Goal: Complete application form

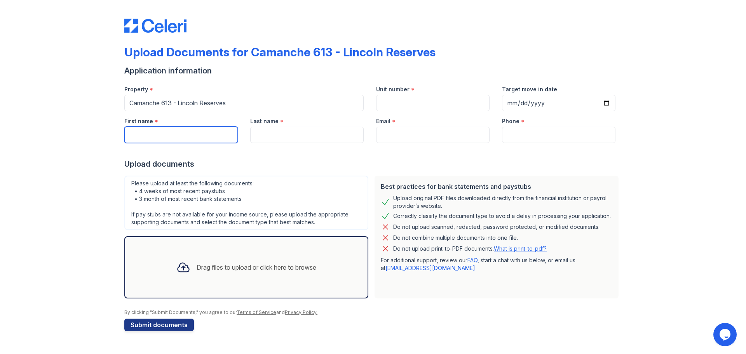
paste input "Narinderjit S. Mann"
type input "Narinderjit S. Mann"
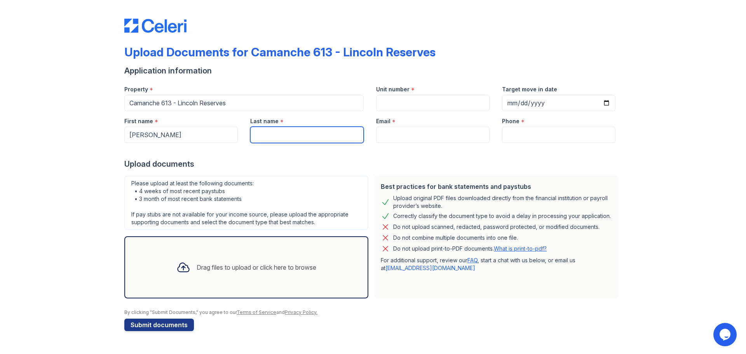
click at [280, 136] on input "Last name" at bounding box center [307, 135] width 114 height 16
type input "Mann"
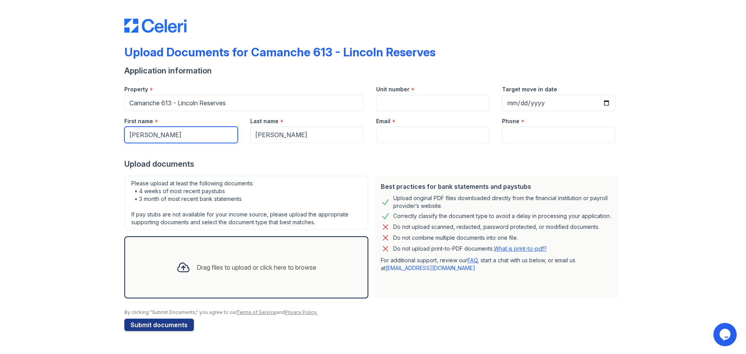
click at [210, 135] on input "Narinderjit S. Mann" at bounding box center [181, 135] width 114 height 16
type input "Narinderjit S."
paste input "[EMAIL_ADDRESS][DOMAIN_NAME]"
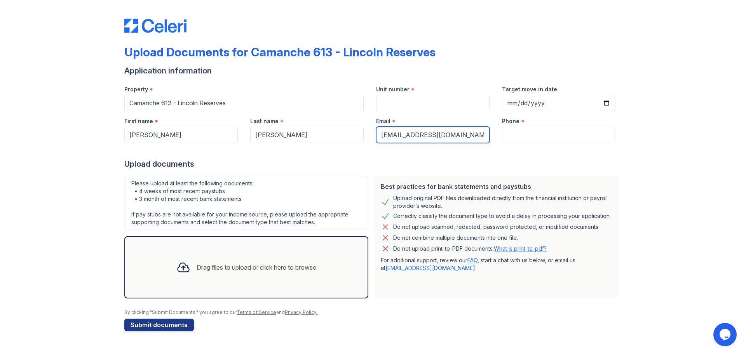
type input "[EMAIL_ADDRESS][DOMAIN_NAME]"
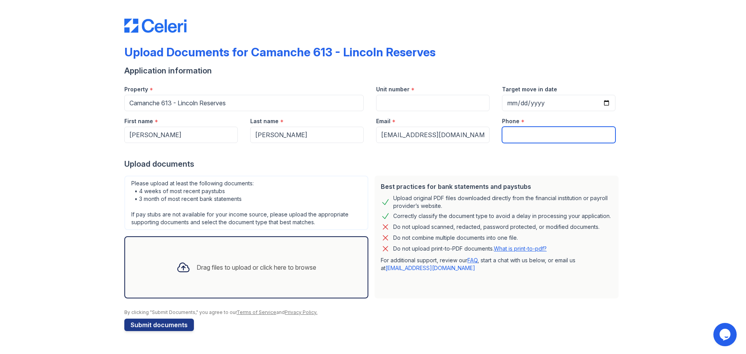
paste input "(925) 207-9979"
type input "(925) 207-9979"
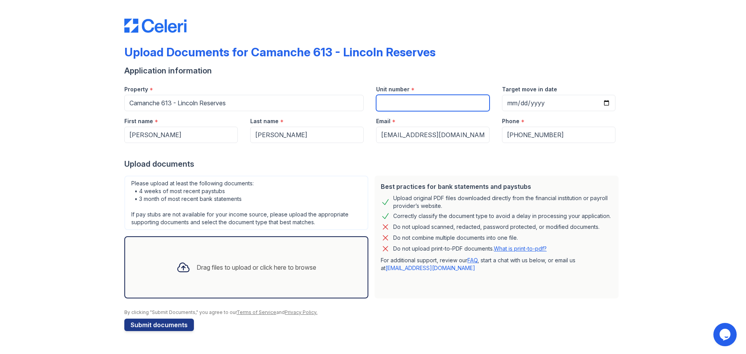
click at [413, 100] on input "Unit number" at bounding box center [433, 103] width 114 height 16
type input "21"
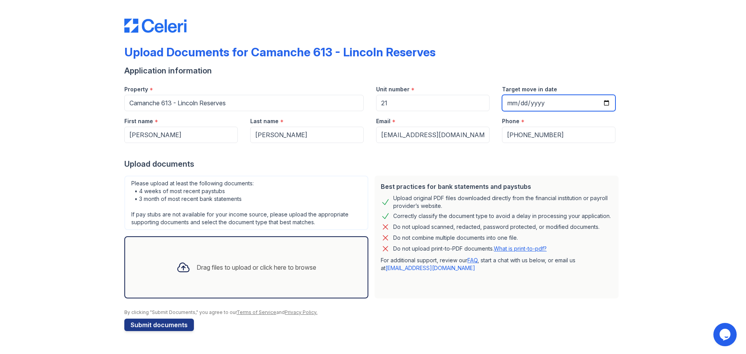
click at [599, 102] on input "Target move in date" at bounding box center [559, 103] width 114 height 16
click at [604, 102] on input "Target move in date" at bounding box center [559, 103] width 114 height 16
type input "2025-09-12"
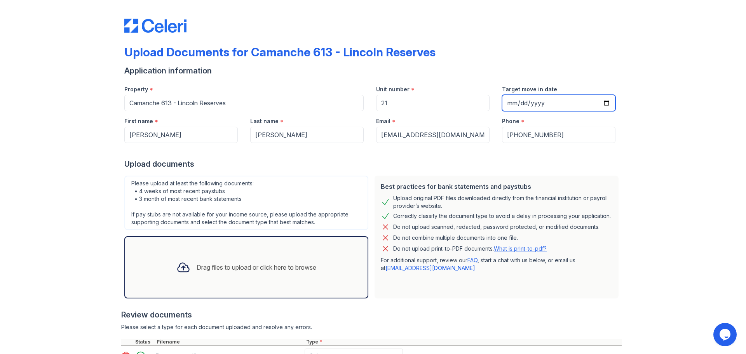
scroll to position [106, 0]
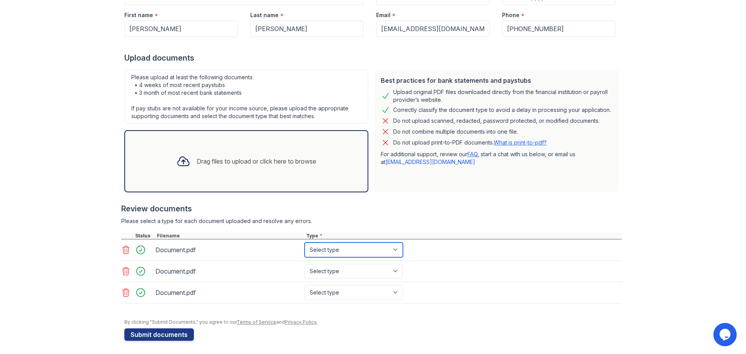
click at [396, 252] on select "Select type Paystub Bank Statement Offer Letter Tax Documents Benefit Award Let…" at bounding box center [354, 250] width 98 height 15
select select "bank_statement"
click at [305, 243] on select "Select type Paystub Bank Statement Offer Letter Tax Documents Benefit Award Let…" at bounding box center [354, 250] width 98 height 15
click at [371, 273] on select "Select type Paystub Bank Statement Offer Letter Tax Documents Benefit Award Let…" at bounding box center [354, 271] width 98 height 15
select select "bank_statement"
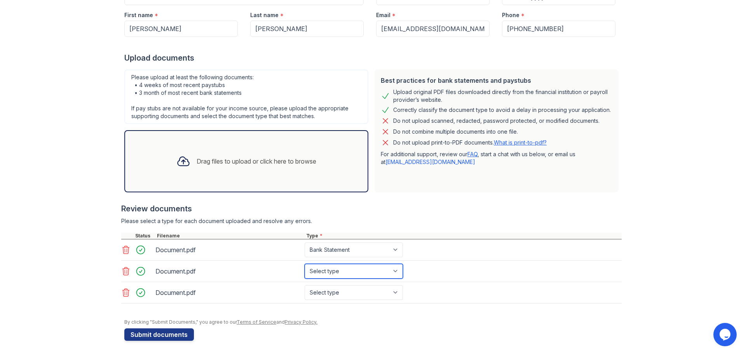
click at [305, 264] on select "Select type Paystub Bank Statement Offer Letter Tax Documents Benefit Award Let…" at bounding box center [354, 271] width 98 height 15
click at [336, 291] on select "Select type Paystub Bank Statement Offer Letter Tax Documents Benefit Award Let…" at bounding box center [354, 292] width 98 height 15
select select "bank_statement"
click at [305, 285] on select "Select type Paystub Bank Statement Offer Letter Tax Documents Benefit Award Let…" at bounding box center [354, 292] width 98 height 15
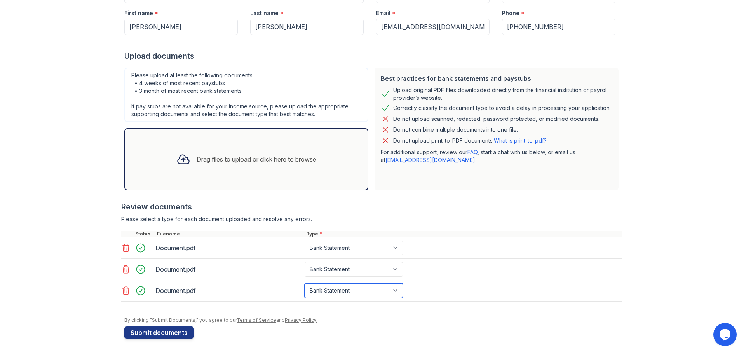
scroll to position [108, 0]
click at [173, 333] on button "Submit documents" at bounding box center [159, 332] width 70 height 12
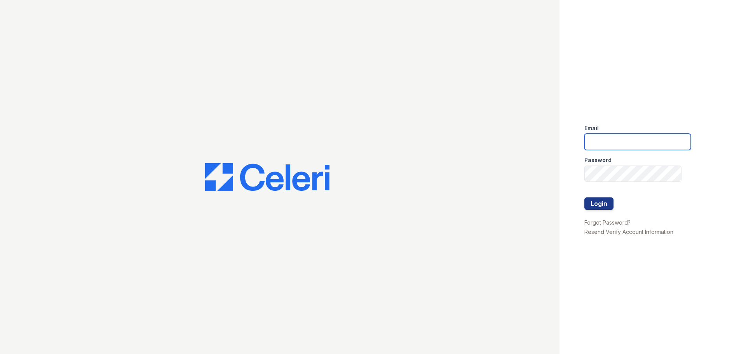
click at [610, 140] on input "email" at bounding box center [638, 142] width 107 height 16
type input "Yvette@Redwood-Property.com"
click at [599, 202] on button "Login" at bounding box center [599, 203] width 29 height 12
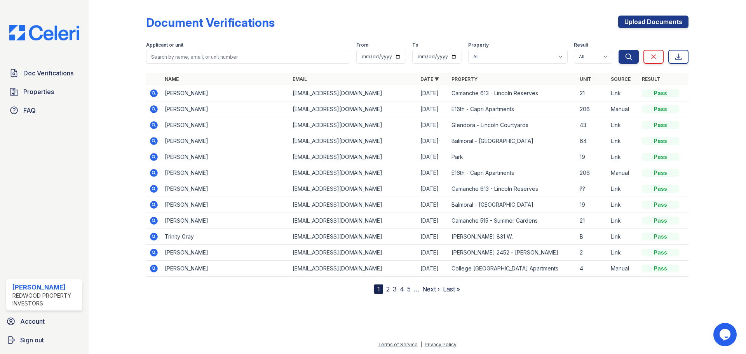
click at [152, 93] on icon at bounding box center [154, 93] width 8 height 8
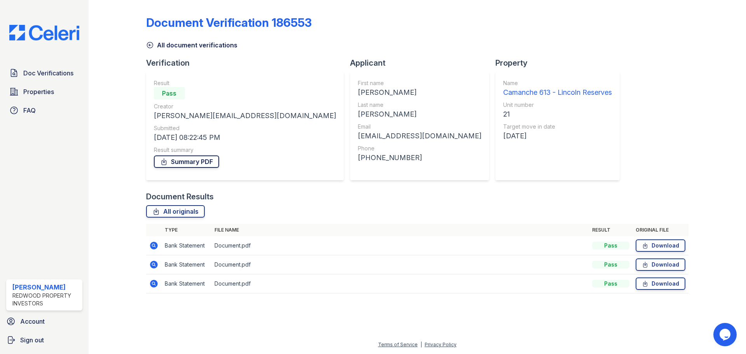
click at [195, 159] on link "Summary PDF" at bounding box center [186, 161] width 65 height 12
